Goal: Information Seeking & Learning: Learn about a topic

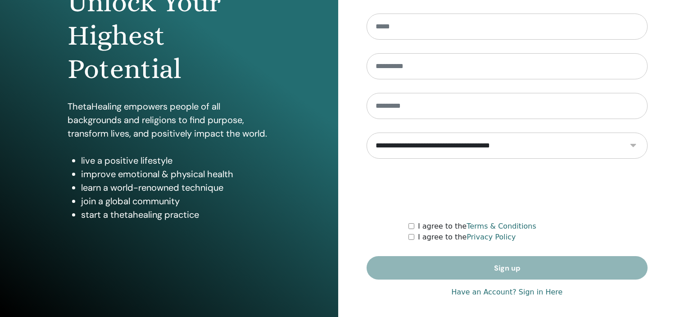
scroll to position [115, 0]
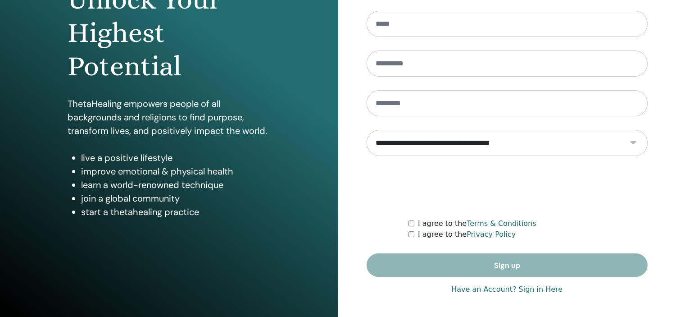
click at [537, 287] on link "Have an Account? Sign in Here" at bounding box center [506, 289] width 111 height 11
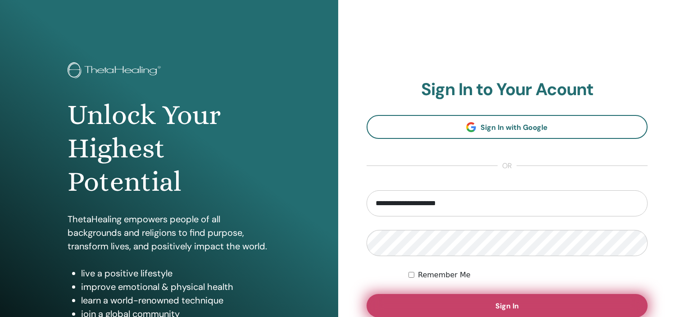
click at [518, 303] on span "Sign In" at bounding box center [507, 305] width 23 height 9
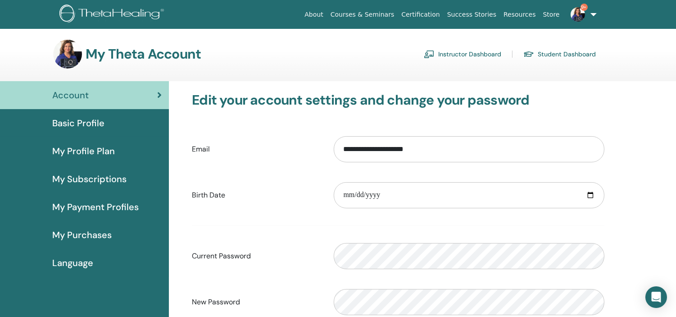
click at [474, 52] on link "Instructor Dashboard" at bounding box center [462, 54] width 77 height 14
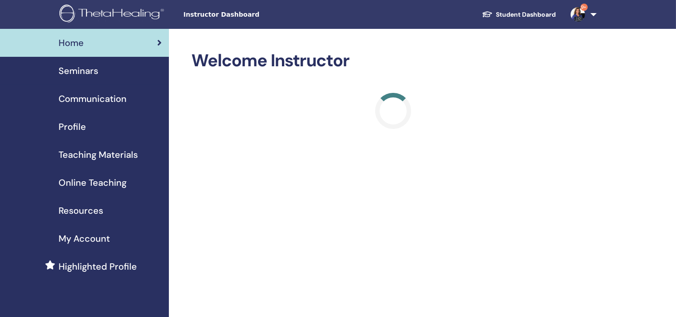
click at [75, 180] on span "Online Teaching" at bounding box center [93, 183] width 68 height 14
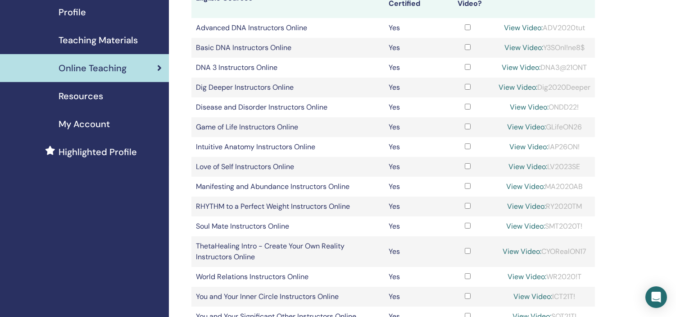
scroll to position [117, 0]
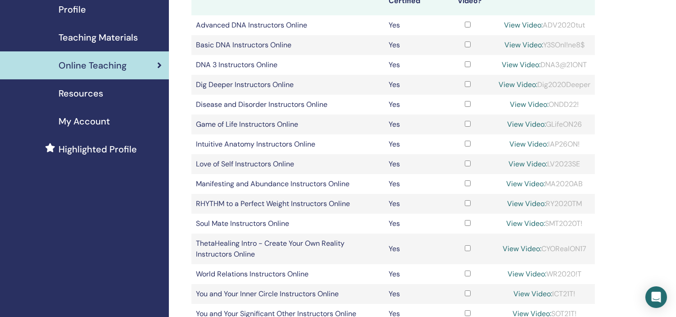
click at [529, 162] on link "View Video:" at bounding box center [528, 163] width 39 height 9
